Goal: Obtain resource: Download file/media

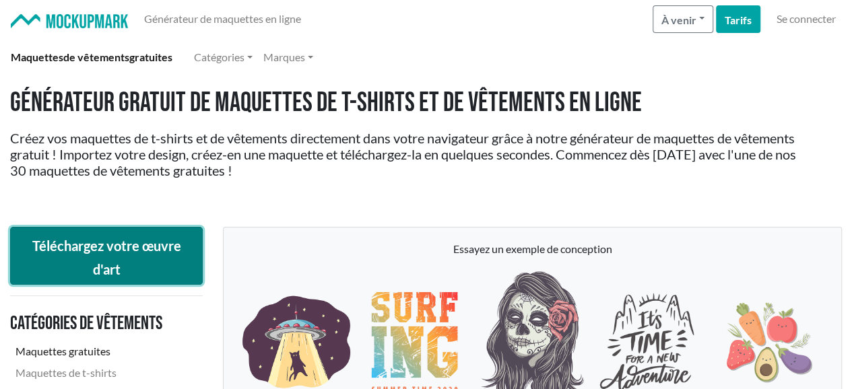
click at [171, 274] on button "Téléchargez votre œuvre d'art" at bounding box center [106, 256] width 193 height 59
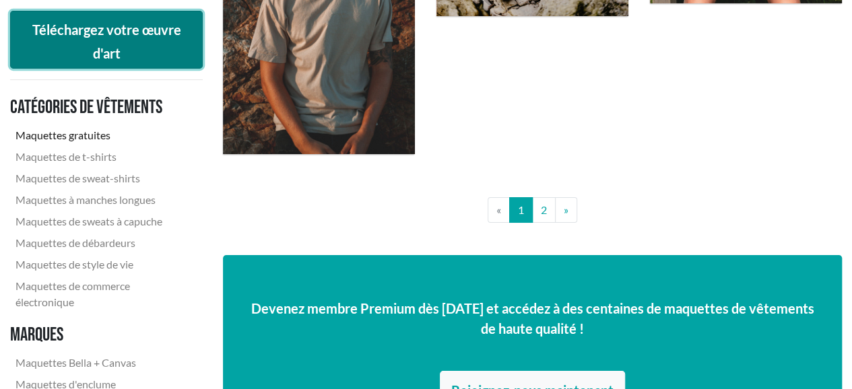
scroll to position [2424, 0]
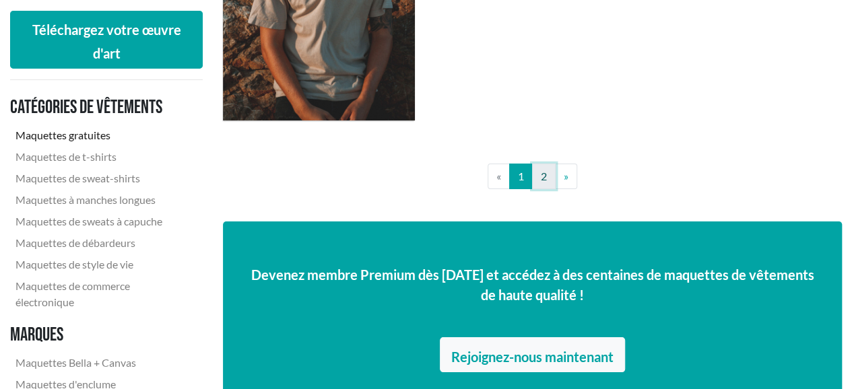
click at [537, 172] on link "2" at bounding box center [544, 177] width 24 height 26
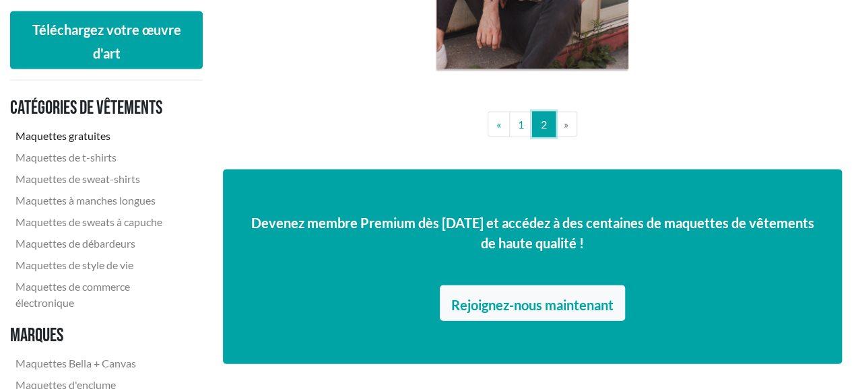
scroll to position [1414, 0]
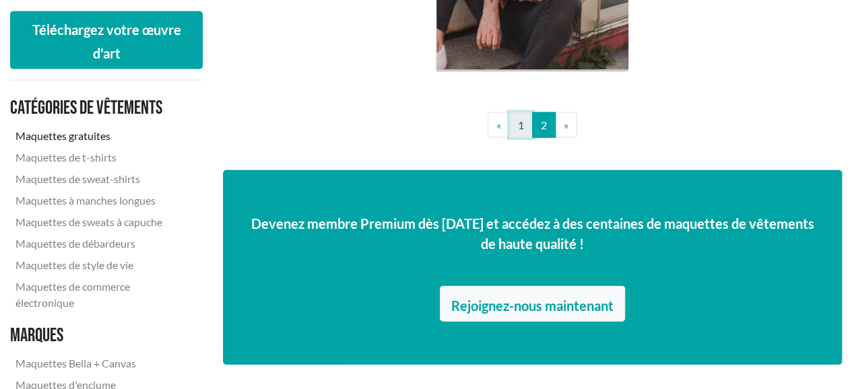
click at [518, 125] on font "1" at bounding box center [521, 124] width 6 height 13
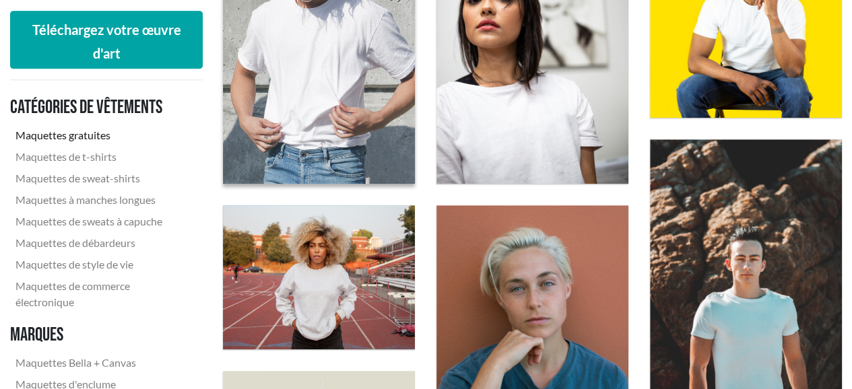
scroll to position [606, 0]
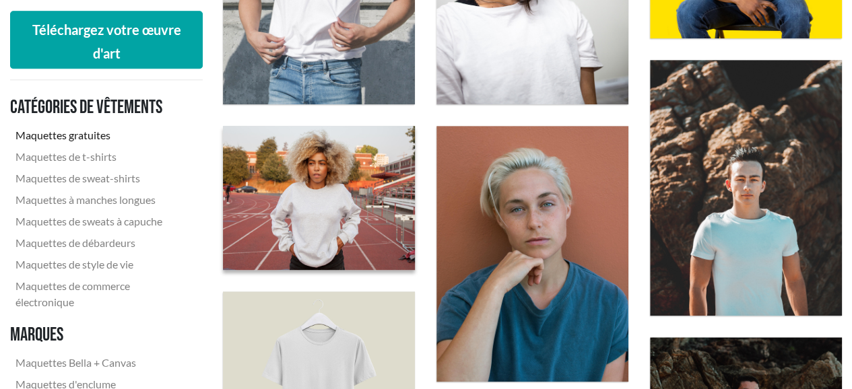
click at [353, 241] on img at bounding box center [318, 197] width 211 height 158
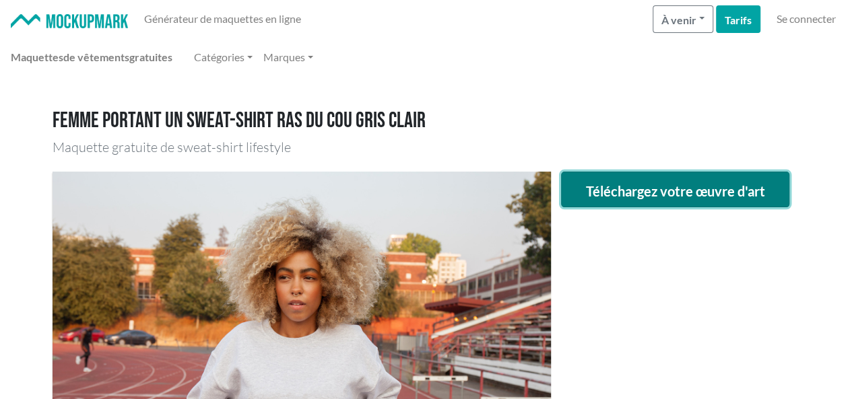
click at [658, 183] on font "Téléchargez votre œuvre d'art" at bounding box center [674, 191] width 179 height 16
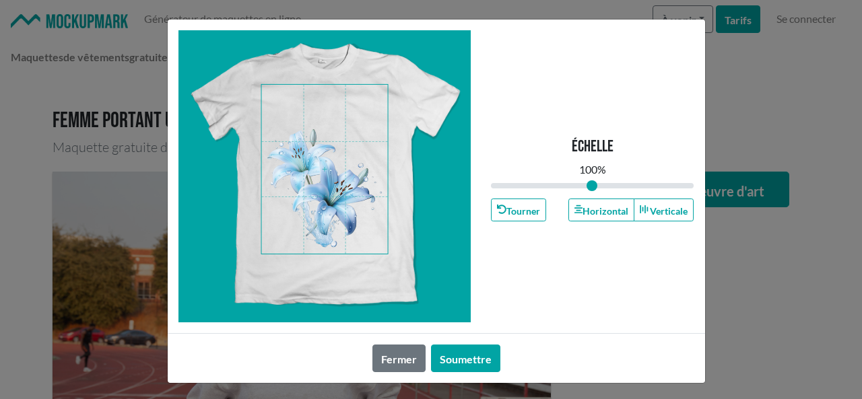
click at [345, 235] on span at bounding box center [324, 169] width 127 height 169
type input "1.09"
click at [595, 184] on input "range" at bounding box center [592, 185] width 203 height 15
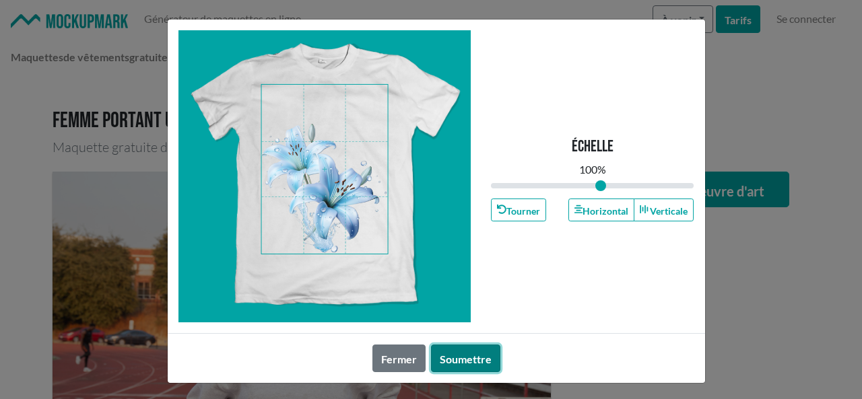
click at [451, 364] on font "Soumettre" at bounding box center [466, 359] width 52 height 13
